Goal: Task Accomplishment & Management: Manage account settings

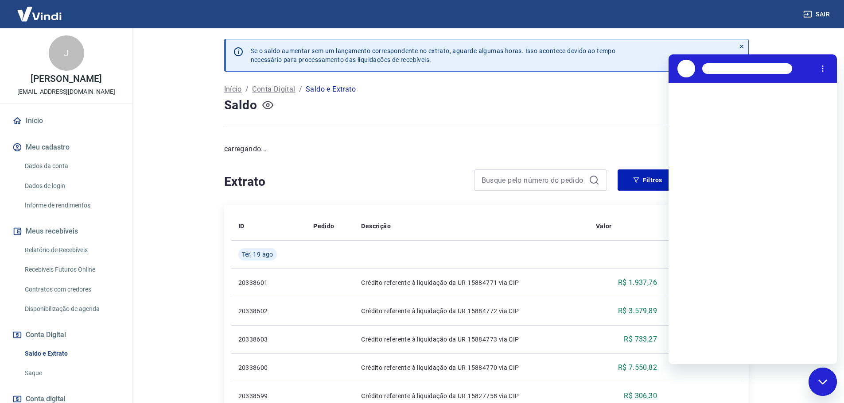
click at [270, 105] on icon "button" at bounding box center [267, 105] width 11 height 11
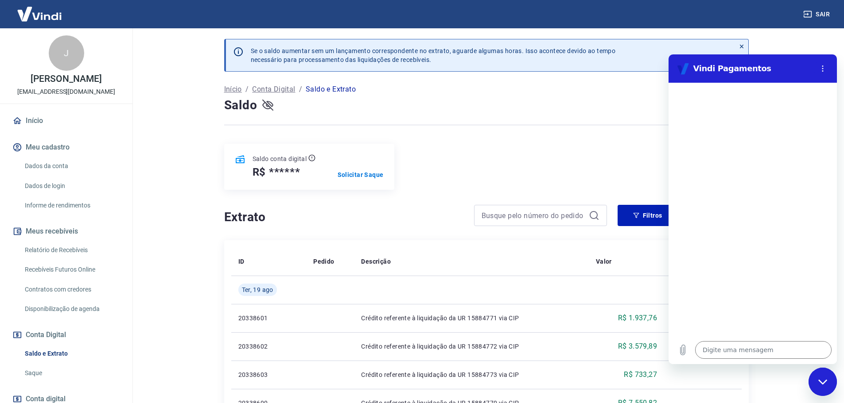
click at [268, 109] on icon "button" at bounding box center [267, 105] width 11 height 11
click at [353, 171] on p "Solicitar Saque" at bounding box center [360, 175] width 46 height 9
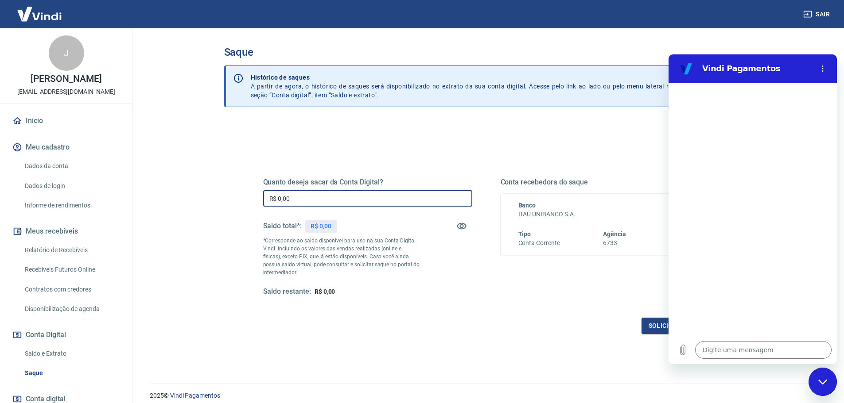
click at [402, 203] on input "R$ 0,00" at bounding box center [367, 198] width 209 height 16
type input "R$ 22.000,00"
click at [826, 70] on icon "Menu de opções" at bounding box center [822, 68] width 7 height 7
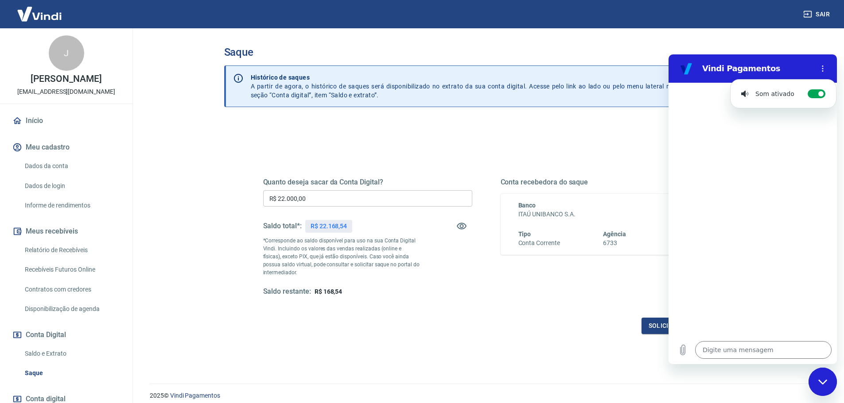
click at [792, 43] on main "Saque Histórico de saques A partir de agora, o histórico de saques será disponi…" at bounding box center [485, 215] width 715 height 375
drag, startPoint x: 782, startPoint y: 38, endPoint x: 124, endPoint y: 50, distance: 658.2
click at [782, 38] on main "Saque Histórico de saques A partir de agora, o histórico de saques será disponi…" at bounding box center [485, 215] width 715 height 375
click at [832, 393] on div "Fechar janela de mensagens" at bounding box center [822, 382] width 27 height 27
type textarea "x"
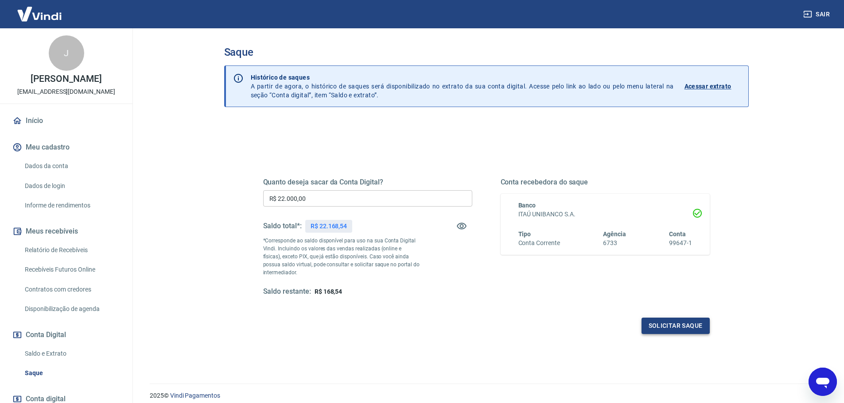
click at [675, 325] on button "Solicitar saque" at bounding box center [675, 326] width 68 height 16
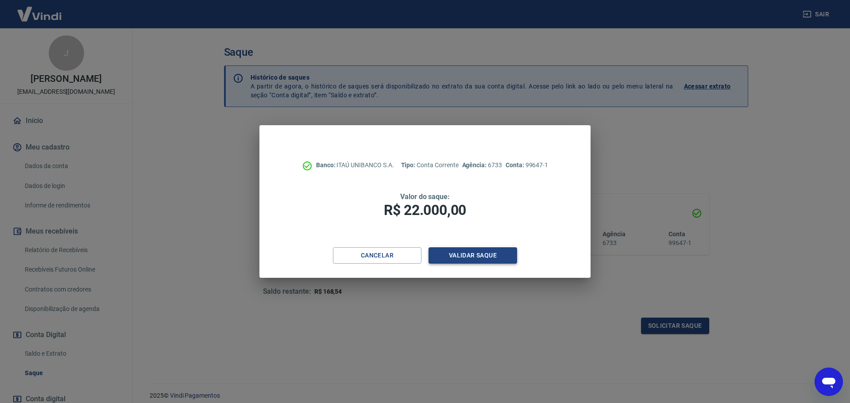
click at [459, 257] on button "Validar saque" at bounding box center [473, 256] width 89 height 16
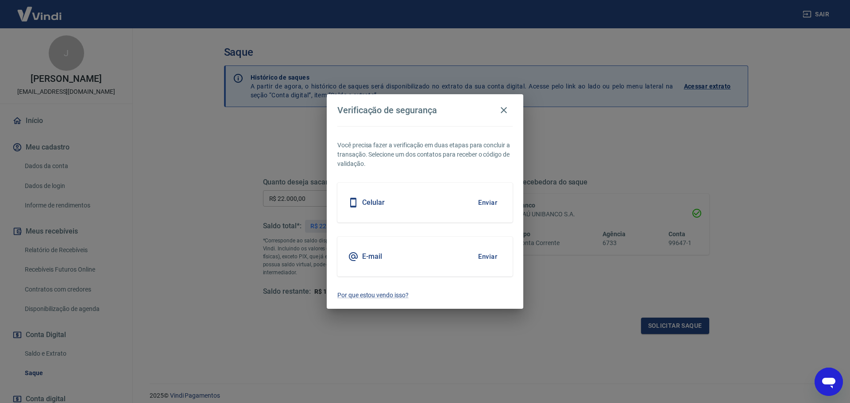
click at [445, 200] on div "Celular Enviar" at bounding box center [424, 203] width 175 height 40
click at [481, 199] on button "Enviar" at bounding box center [487, 203] width 29 height 19
click at [486, 206] on button "Enviar" at bounding box center [487, 203] width 29 height 19
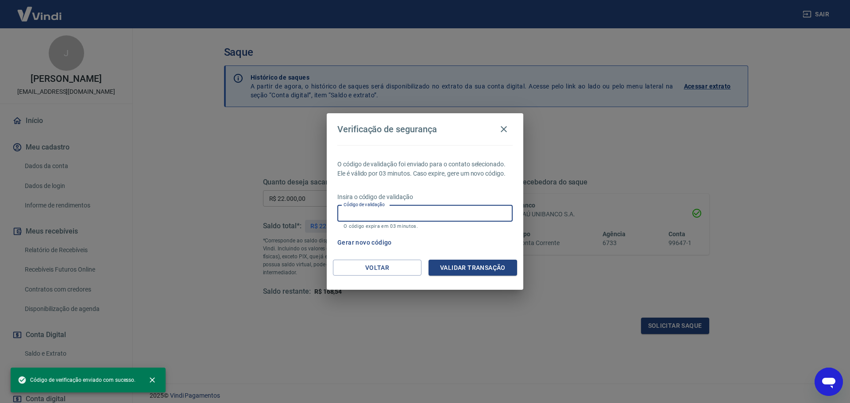
click at [433, 208] on input "Código de validação" at bounding box center [424, 213] width 175 height 16
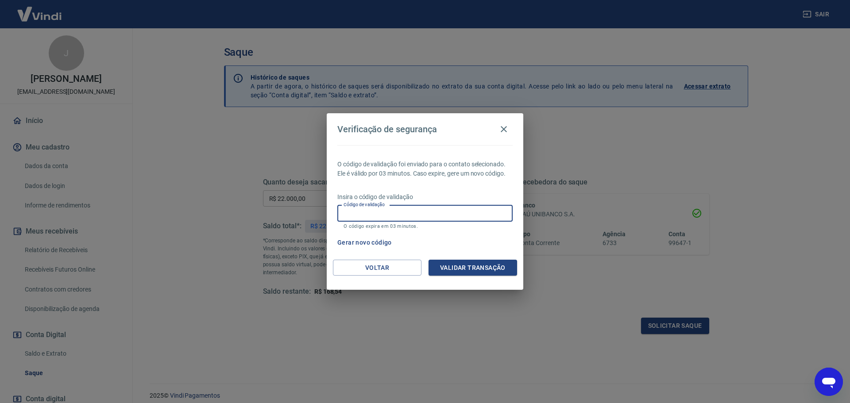
click at [414, 213] on input "Código de validação" at bounding box center [424, 213] width 175 height 16
click at [366, 264] on button "Voltar" at bounding box center [377, 268] width 89 height 16
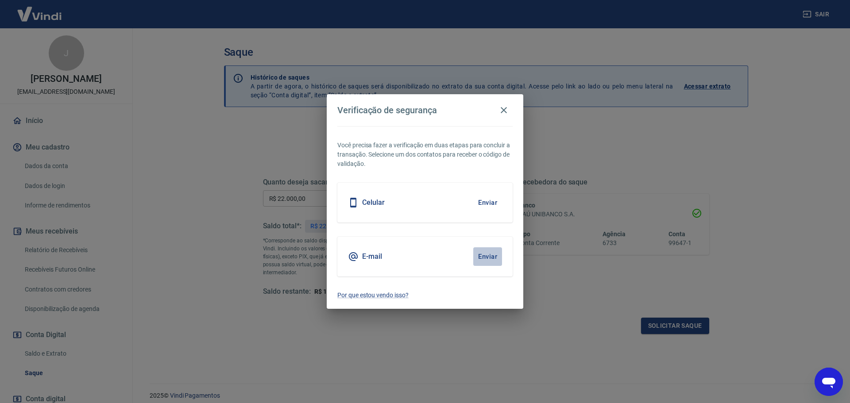
click at [495, 260] on button "Enviar" at bounding box center [487, 257] width 29 height 19
click at [426, 260] on div "E-mail Enviar" at bounding box center [424, 257] width 175 height 40
click at [500, 256] on button "Enviar" at bounding box center [487, 257] width 29 height 19
click at [488, 256] on button "Enviar" at bounding box center [487, 257] width 29 height 19
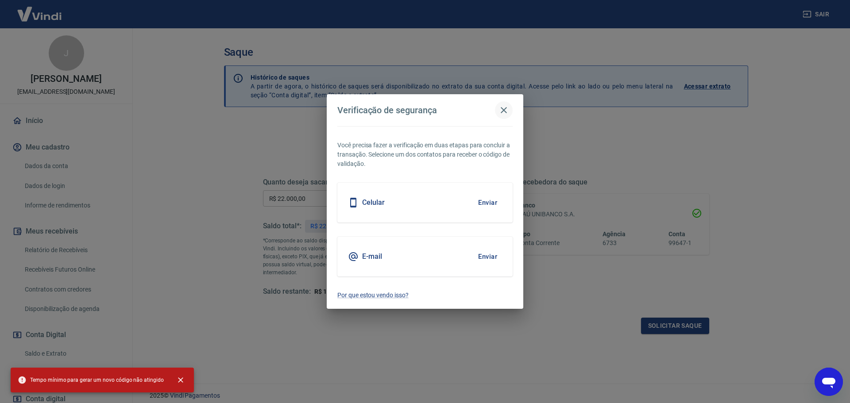
click at [503, 108] on icon "button" at bounding box center [504, 110] width 11 height 11
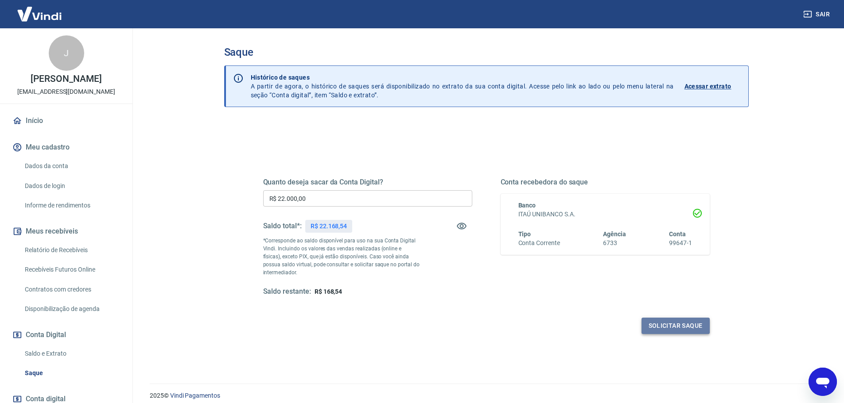
click at [686, 320] on button "Solicitar saque" at bounding box center [675, 326] width 68 height 16
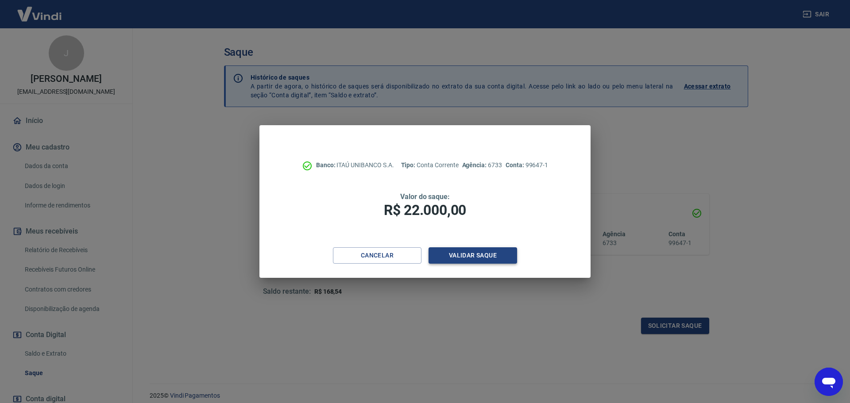
click at [451, 258] on button "Validar saque" at bounding box center [473, 256] width 89 height 16
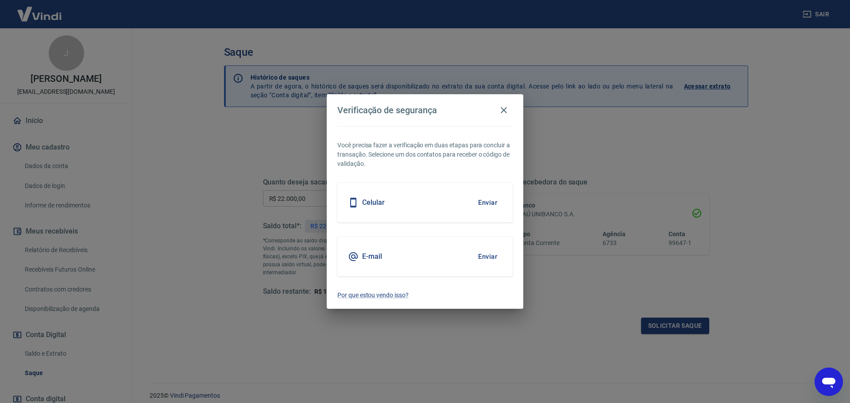
click at [482, 256] on button "Enviar" at bounding box center [487, 257] width 29 height 19
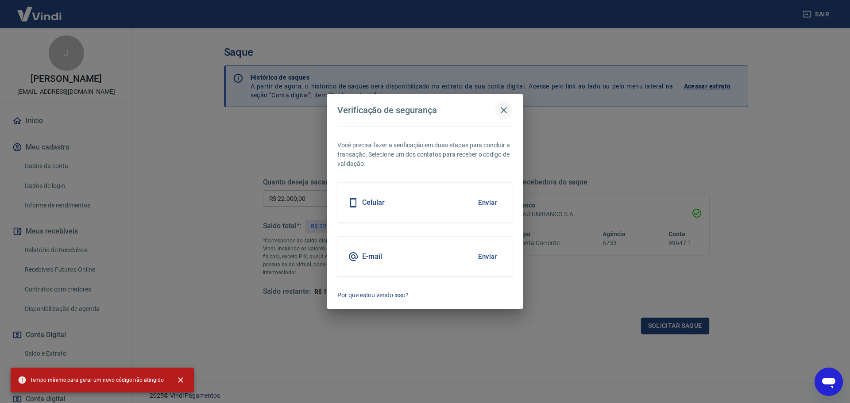
drag, startPoint x: 505, startPoint y: 112, endPoint x: 511, endPoint y: 114, distance: 5.9
click at [505, 112] on icon "button" at bounding box center [504, 110] width 6 height 6
